Goal: Task Accomplishment & Management: Use online tool/utility

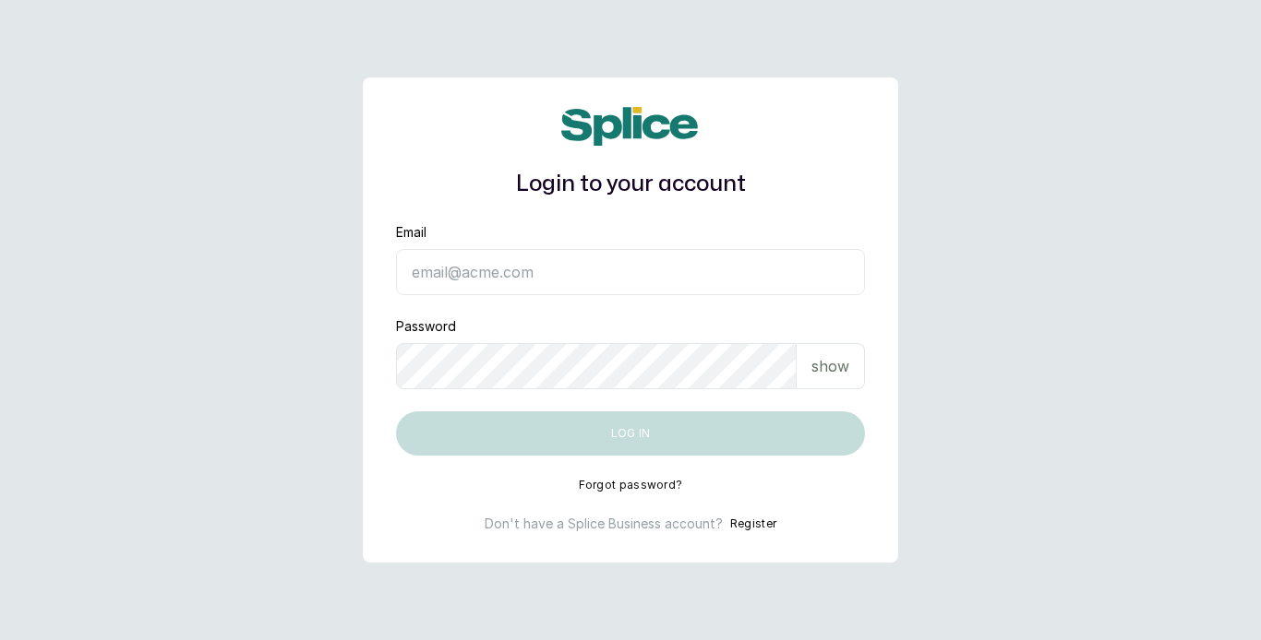
type input "ameeraabraham@hotmail.com"
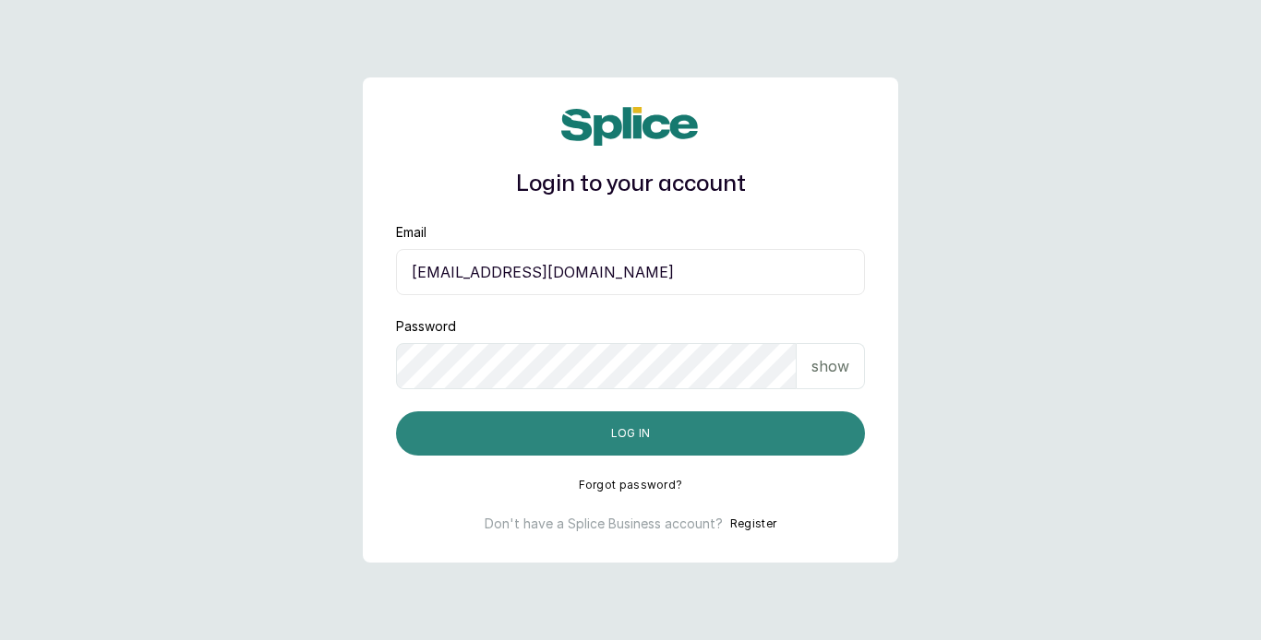
click at [702, 437] on button "Log in" at bounding box center [630, 434] width 469 height 44
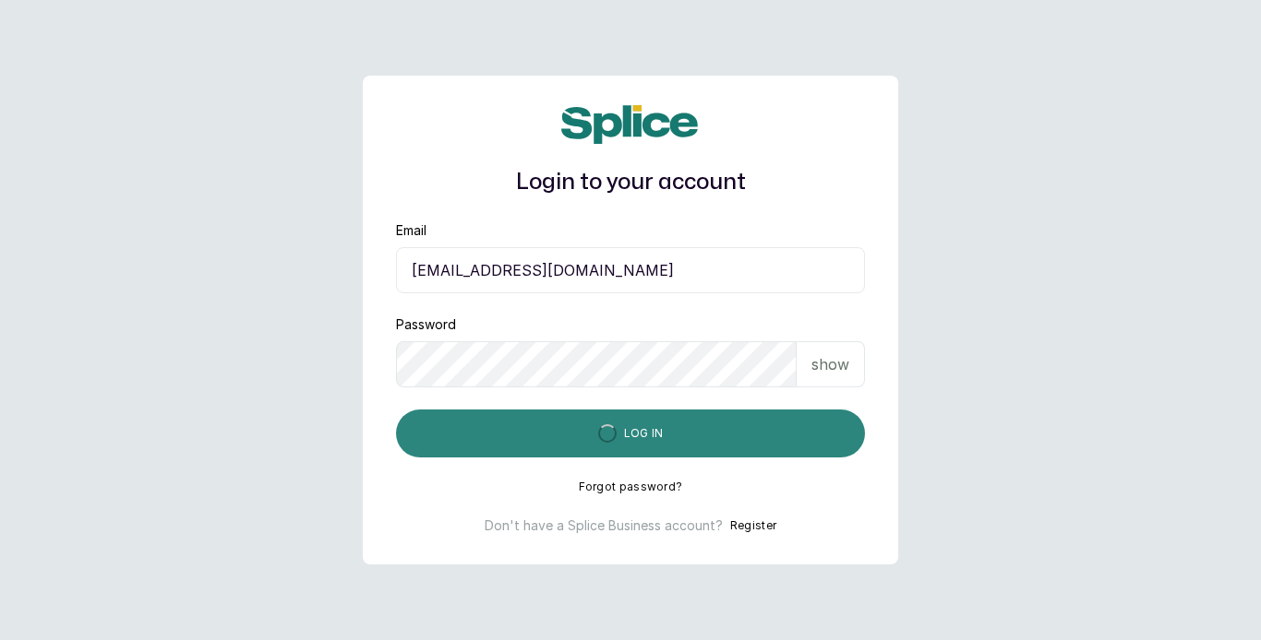
click at [702, 437] on button "Log in" at bounding box center [630, 434] width 469 height 48
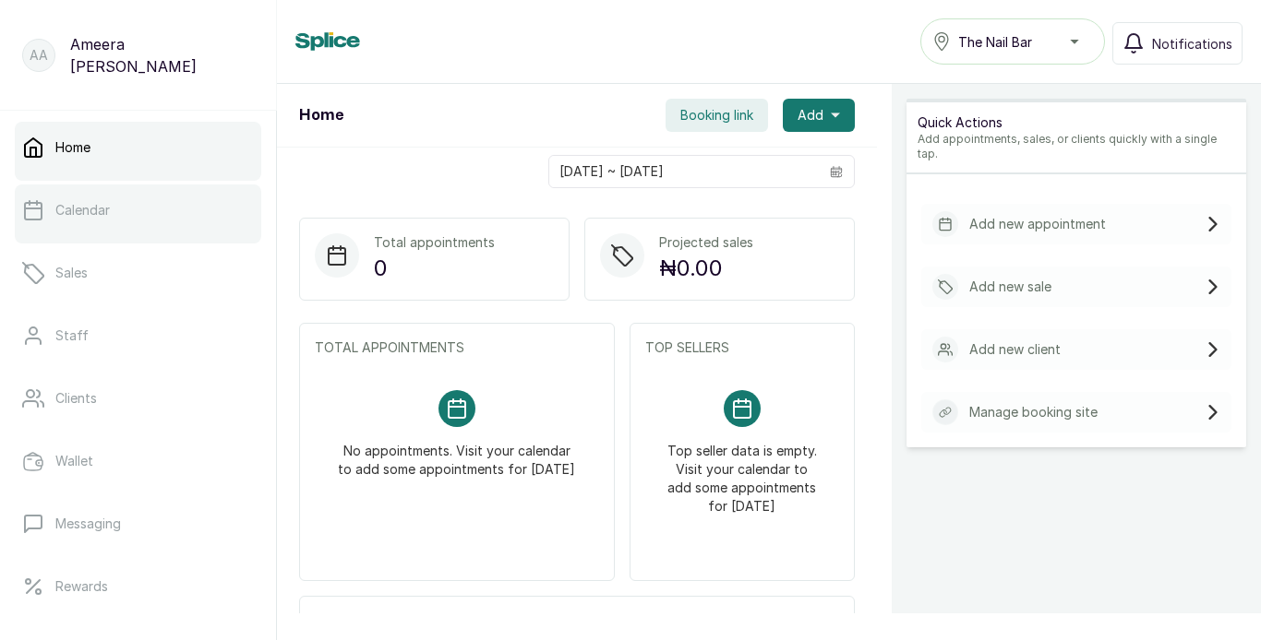
click at [185, 207] on link "Calendar" at bounding box center [138, 211] width 246 height 52
